Goal: Find specific page/section: Find specific page/section

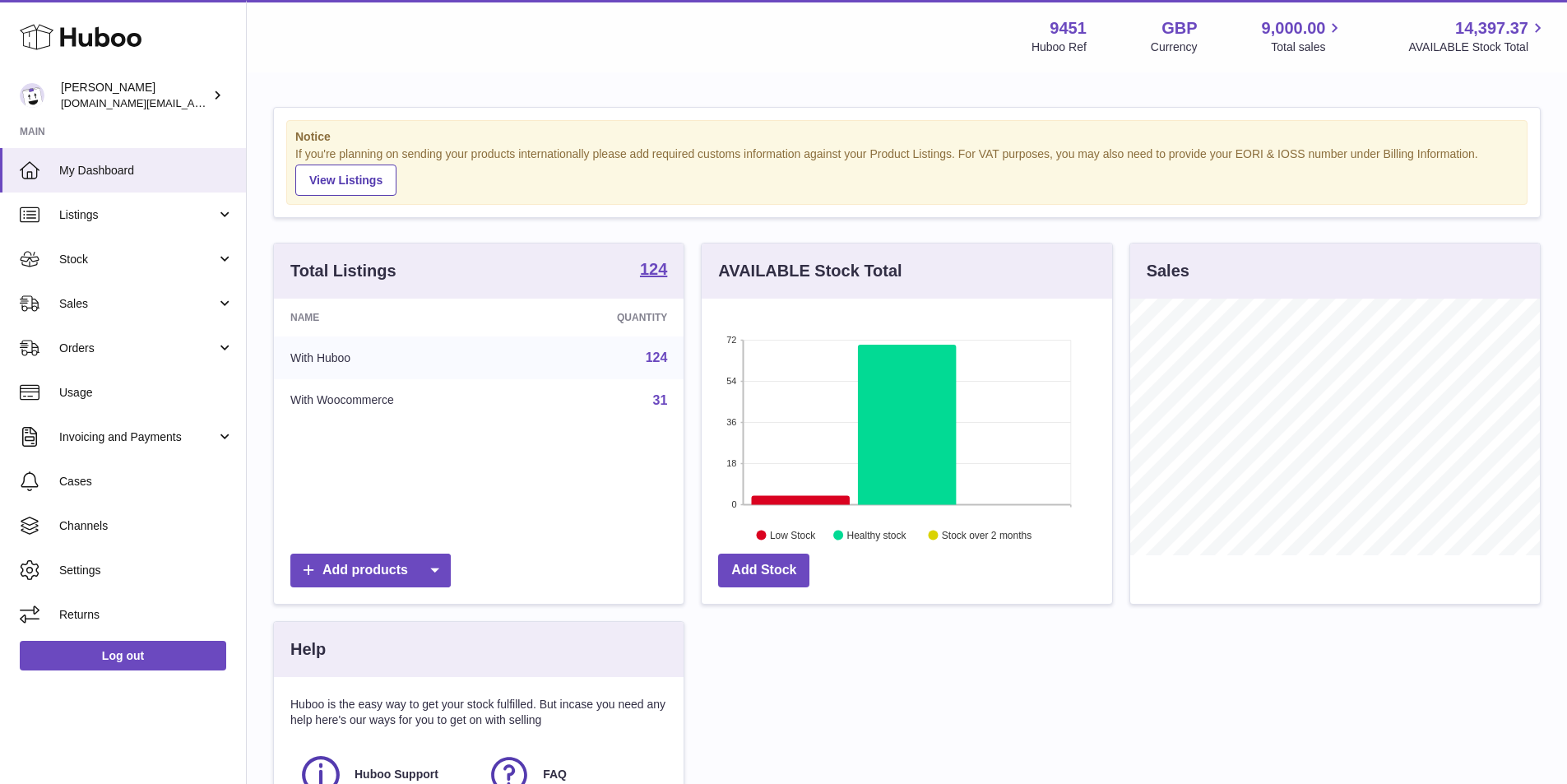
scroll to position [256, 410]
click at [74, 290] on link "Sales" at bounding box center [122, 303] width 246 height 44
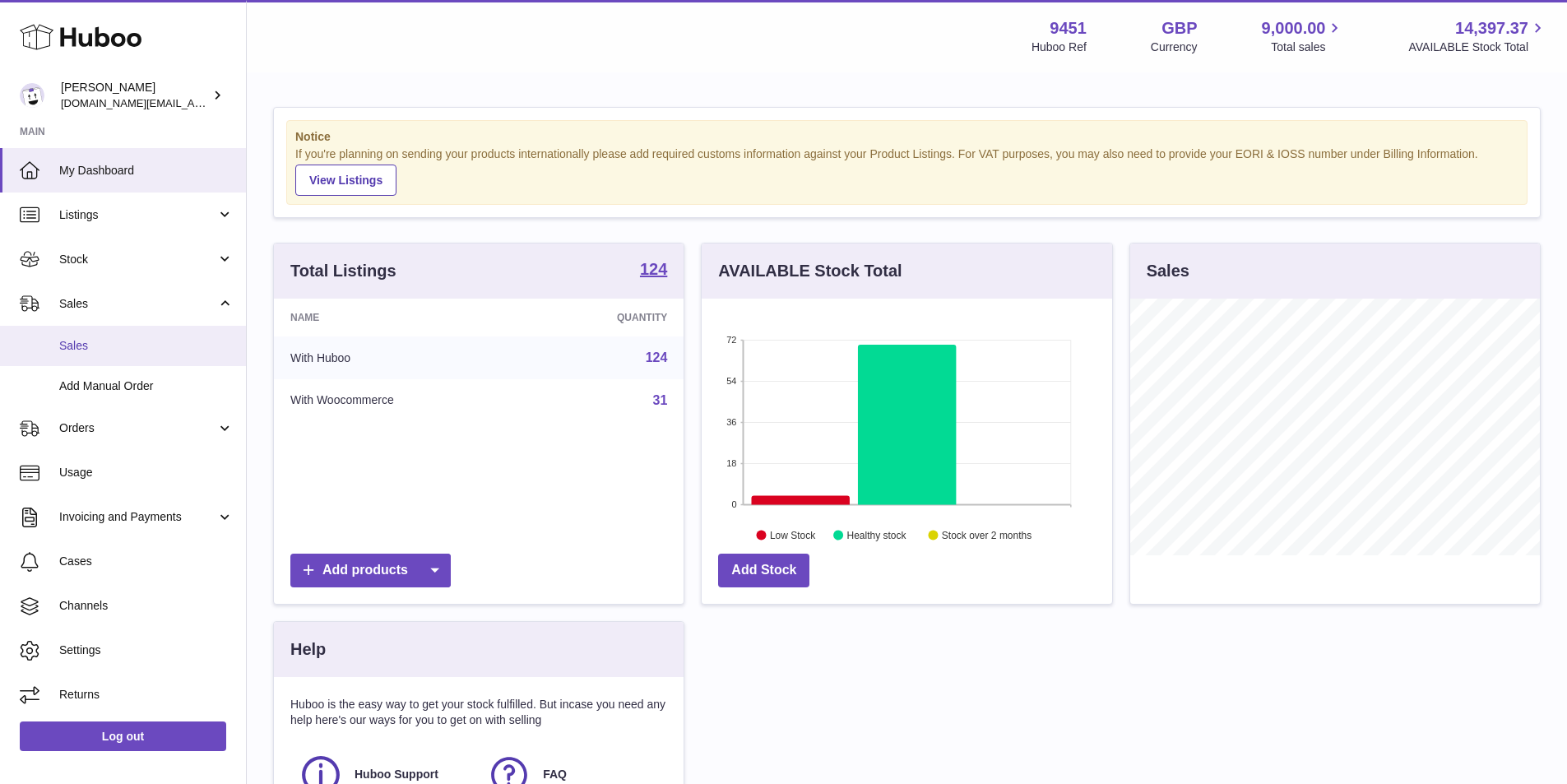
click at [106, 342] on span "Sales" at bounding box center [146, 346] width 175 height 16
